Goal: Task Accomplishment & Management: Manage account settings

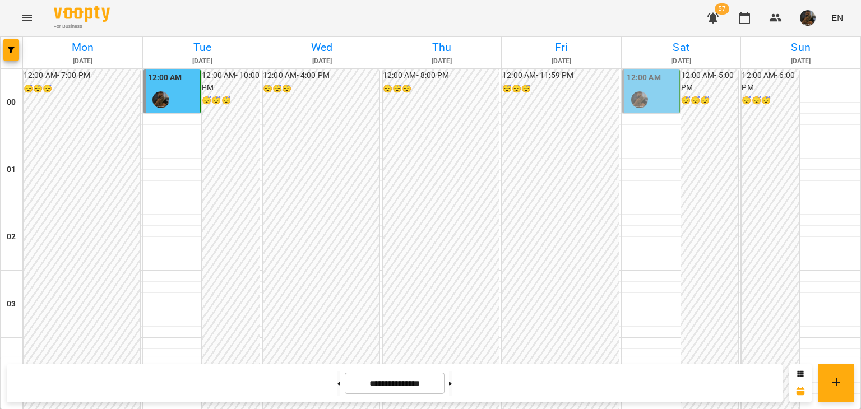
scroll to position [1101, 0]
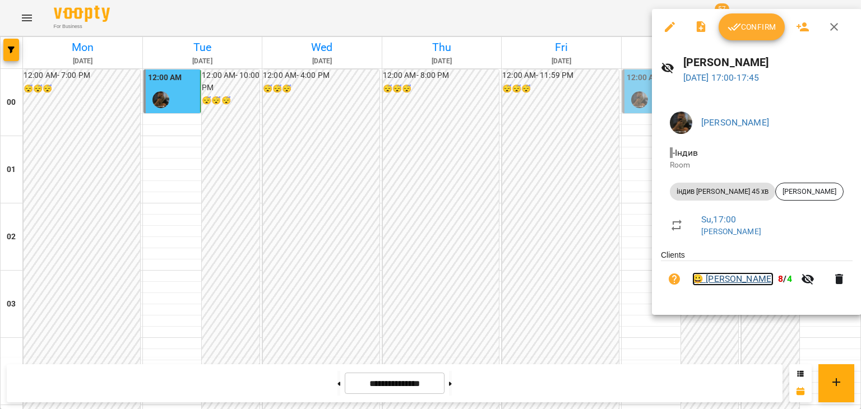
click at [729, 286] on link "😀 [PERSON_NAME]" at bounding box center [733, 279] width 81 height 13
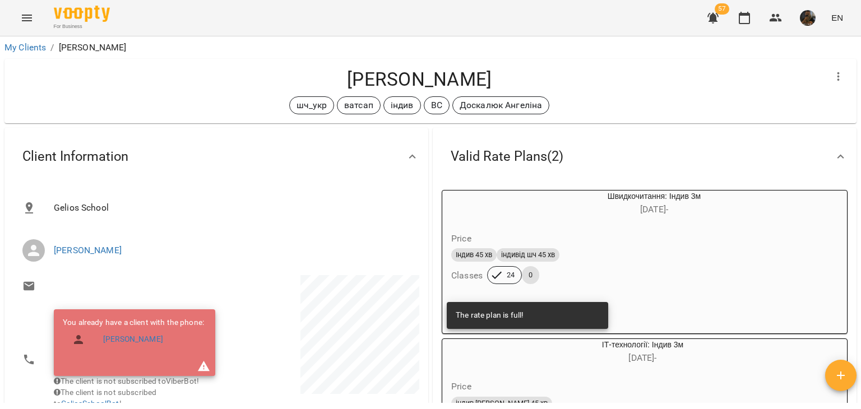
drag, startPoint x: 477, startPoint y: 79, endPoint x: 261, endPoint y: 79, distance: 215.9
click at [261, 79] on h4 "[PERSON_NAME]" at bounding box center [419, 79] width 812 height 23
copy h4 "[PERSON_NAME]"
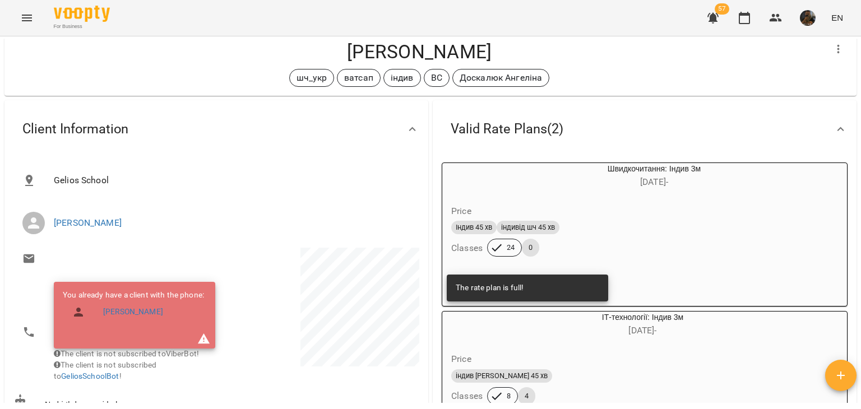
scroll to position [168, 0]
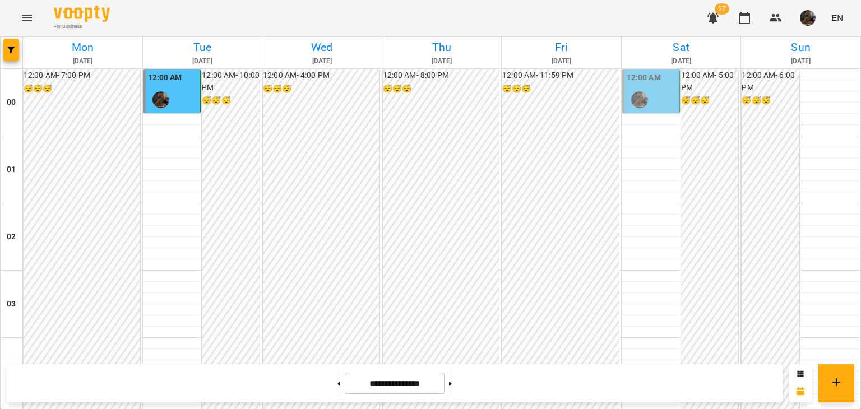
scroll to position [1101, 0]
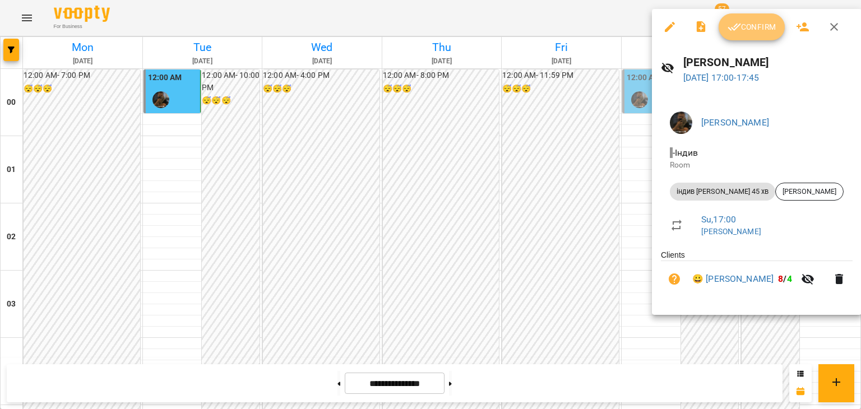
click at [734, 28] on icon "button" at bounding box center [734, 26] width 13 height 13
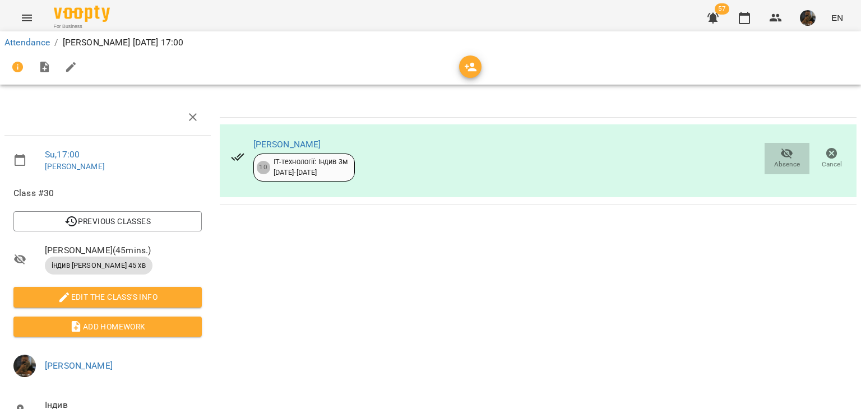
click at [774, 163] on span "Absence" at bounding box center [787, 165] width 26 height 10
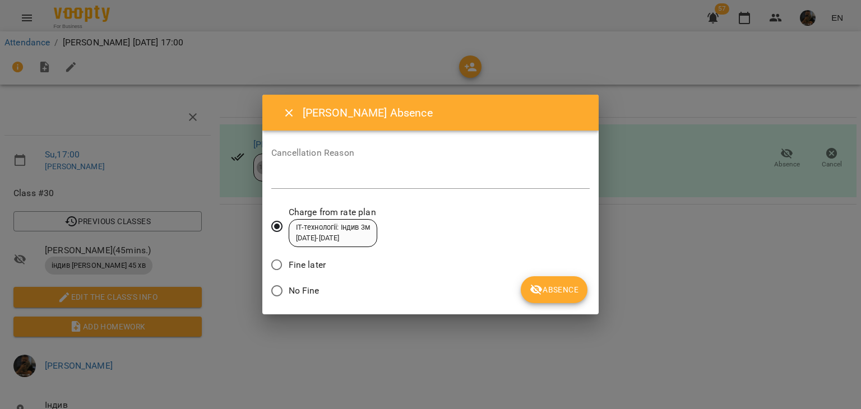
click at [538, 282] on button "Absence" at bounding box center [554, 289] width 67 height 27
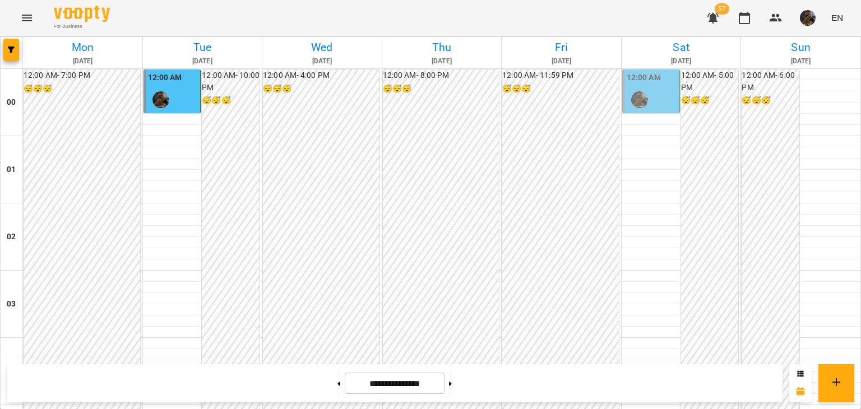
scroll to position [1066, 0]
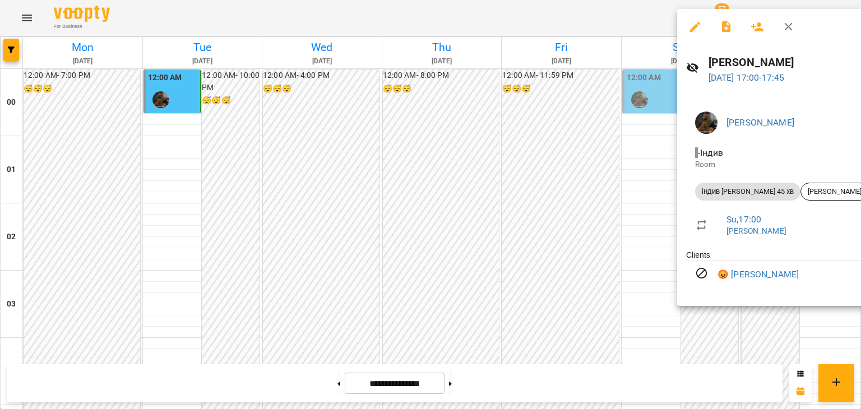
click at [476, 216] on div at bounding box center [430, 204] width 861 height 409
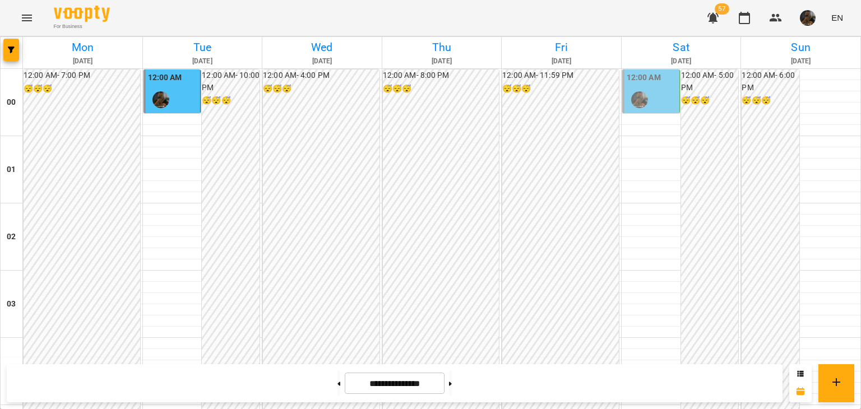
scroll to position [1234, 0]
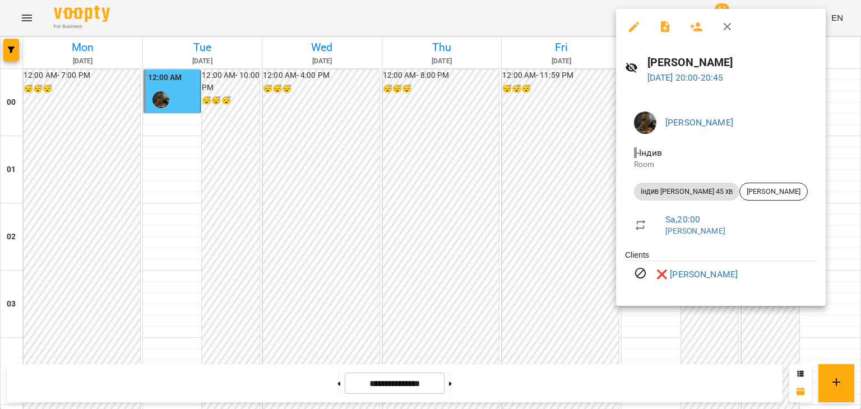
click at [344, 234] on div at bounding box center [430, 204] width 861 height 409
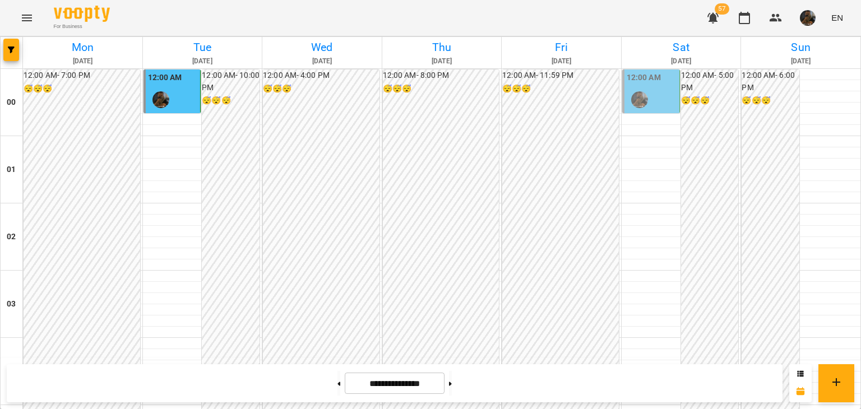
scroll to position [1325, 0]
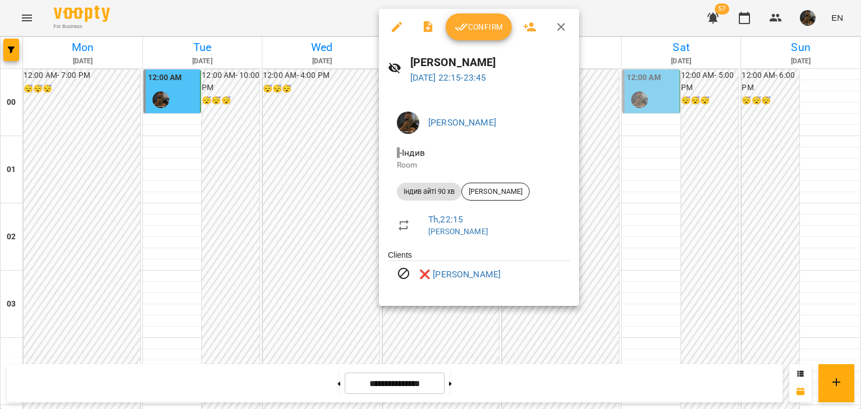
click at [289, 252] on div at bounding box center [430, 204] width 861 height 409
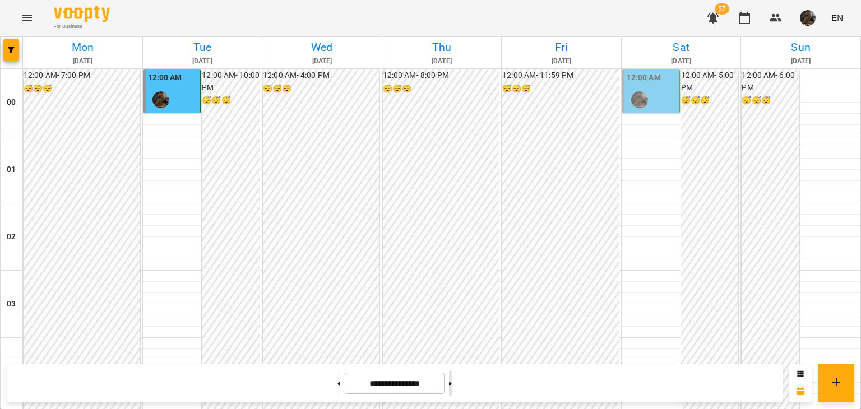
click at [452, 381] on button at bounding box center [450, 383] width 3 height 25
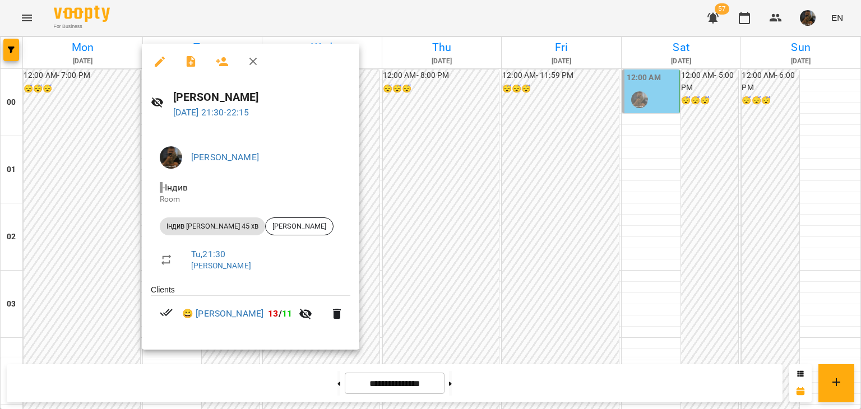
click at [74, 308] on div at bounding box center [430, 204] width 861 height 409
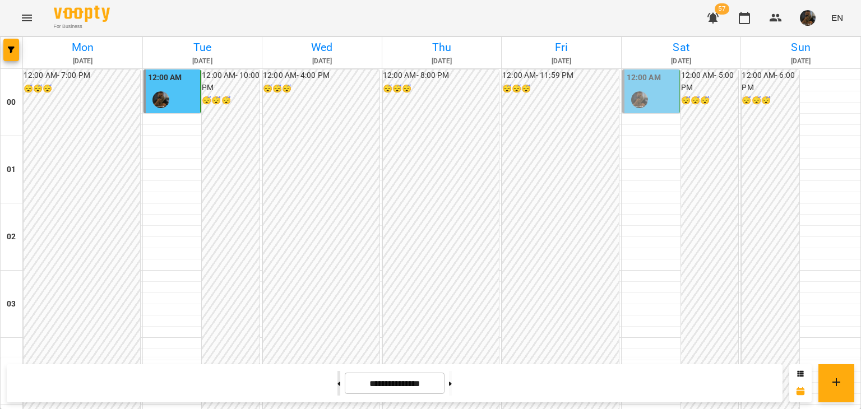
click at [338, 377] on button at bounding box center [339, 383] width 3 height 25
type input "**********"
click at [654, 94] on div "12:00 AM" at bounding box center [652, 92] width 50 height 41
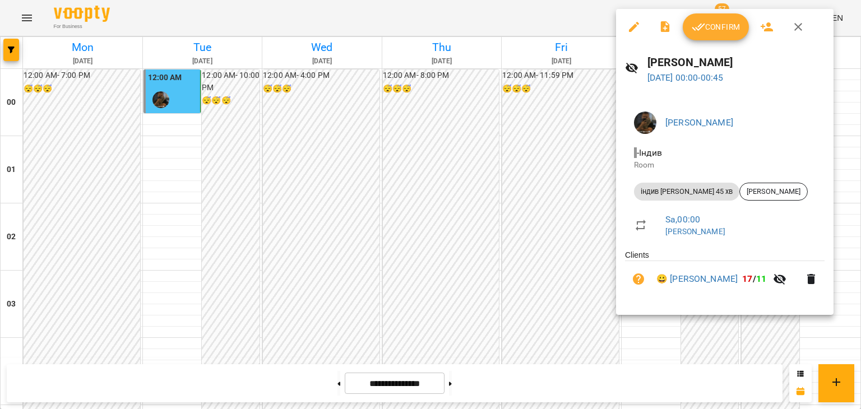
click at [700, 31] on icon "button" at bounding box center [698, 26] width 13 height 13
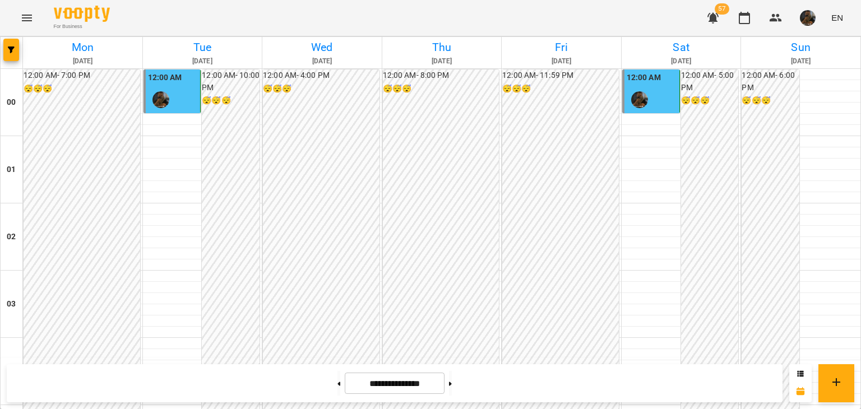
scroll to position [1269, 0]
click at [338, 393] on button at bounding box center [339, 383] width 3 height 25
click at [452, 388] on button at bounding box center [450, 383] width 3 height 25
type input "**********"
